Goal: Transaction & Acquisition: Purchase product/service

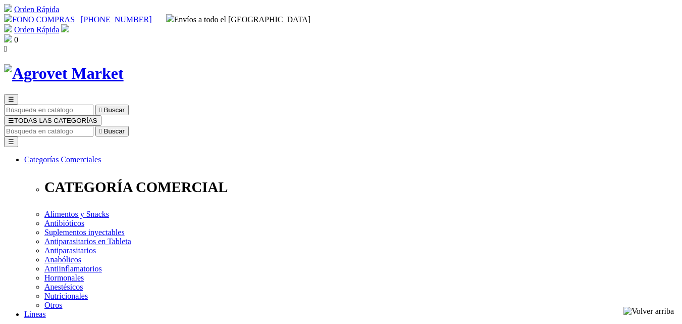
click at [14, 117] on span "☰" at bounding box center [11, 121] width 6 height 8
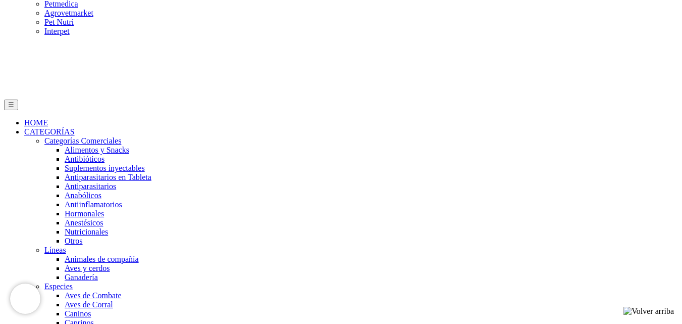
scroll to position [581, 0]
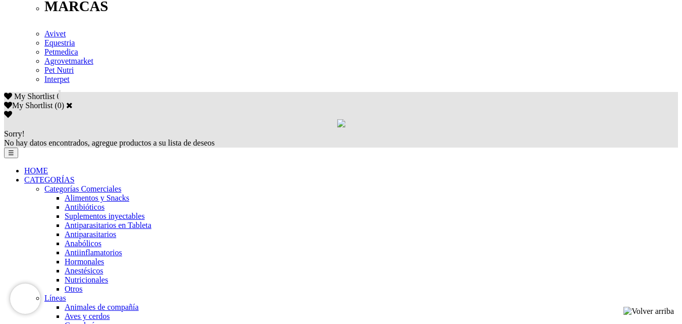
drag, startPoint x: 689, startPoint y: 80, endPoint x: 689, endPoint y: 251, distance: 171.1
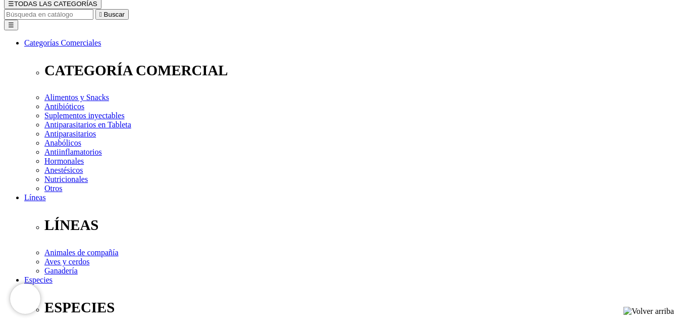
scroll to position [118, 0]
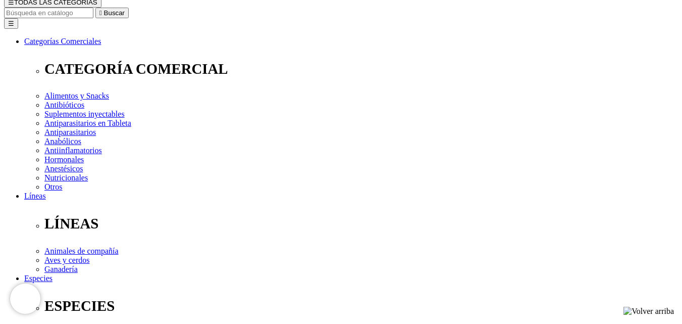
checkbox input "true"
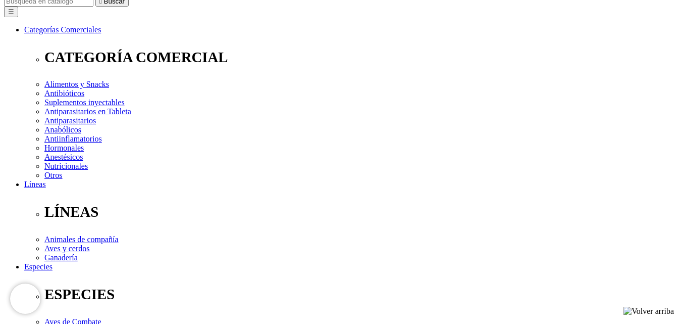
scroll to position [137, 0]
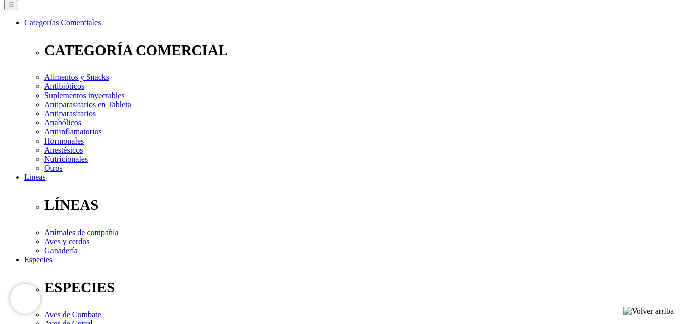
drag, startPoint x: 689, startPoint y: 80, endPoint x: 689, endPoint y: 126, distance: 46.4
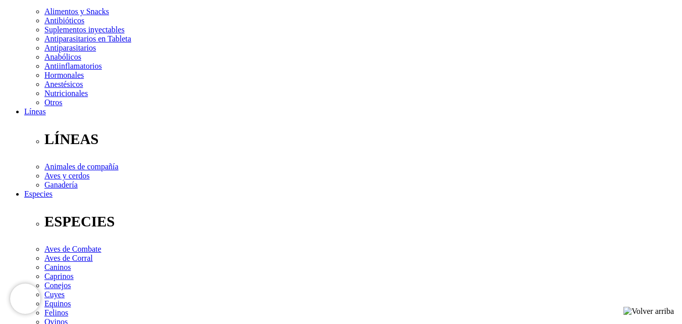
scroll to position [162, 0]
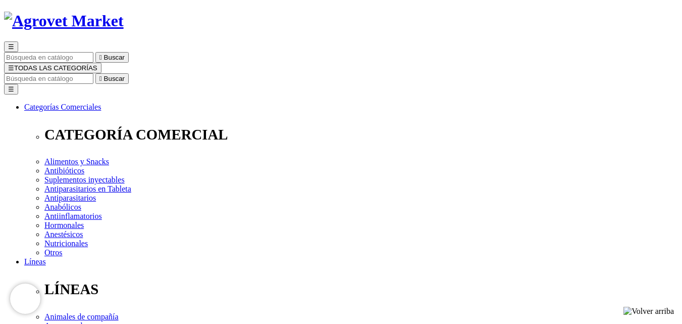
scroll to position [70, 0]
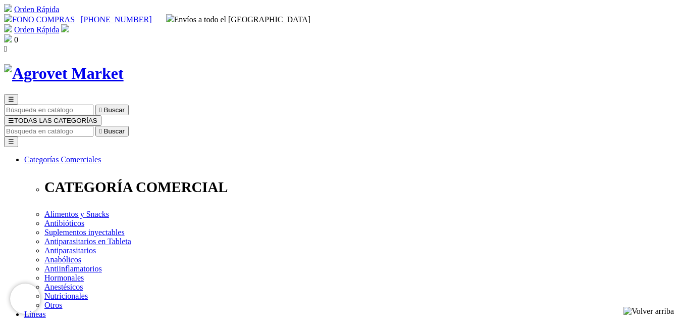
click at [93, 126] on input "Buscar" at bounding box center [48, 131] width 89 height 11
type input "VITAMINA C"
click at [305, 126] on button " Buscar" at bounding box center [321, 131] width 33 height 11
click at [102, 127] on icon "" at bounding box center [100, 131] width 3 height 8
click at [14, 117] on span "☰" at bounding box center [11, 121] width 6 height 8
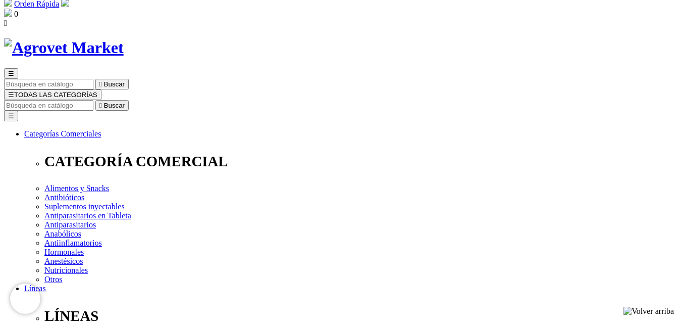
scroll to position [24, 0]
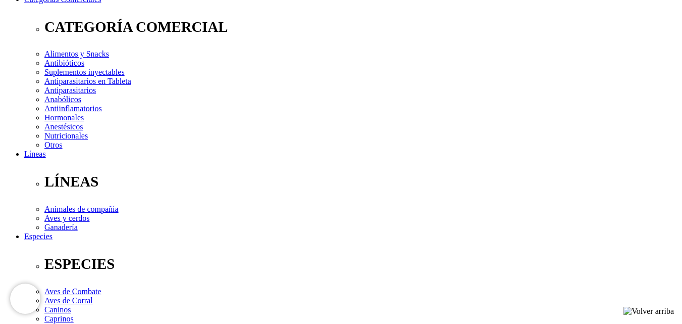
scroll to position [179, 0]
